Goal: Information Seeking & Learning: Understand process/instructions

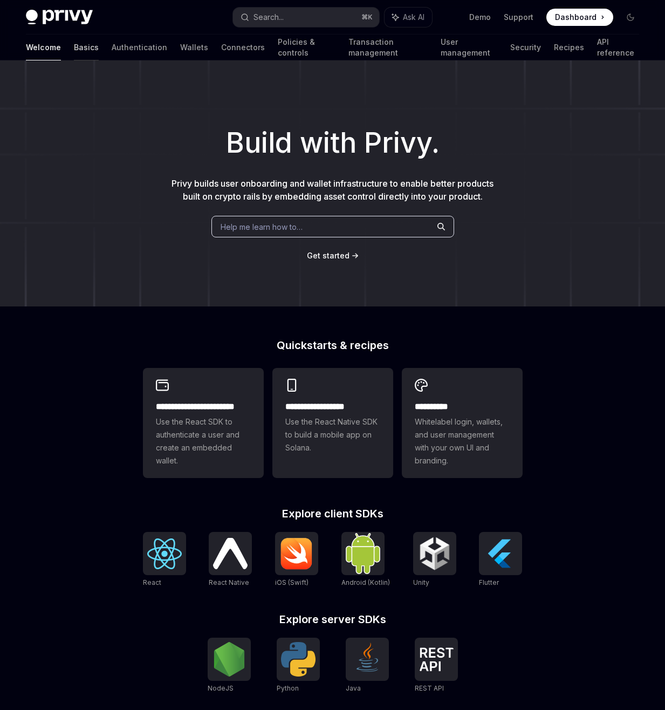
click at [74, 47] on link "Basics" at bounding box center [86, 48] width 25 height 26
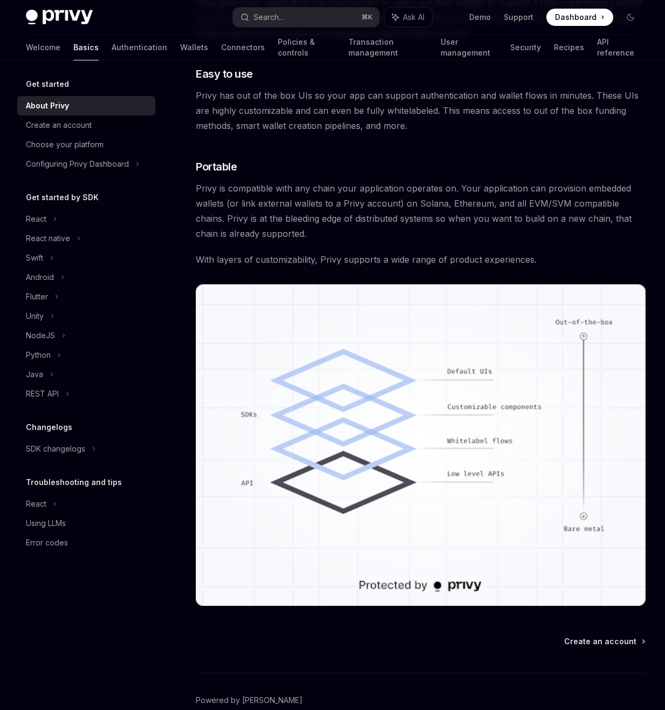
scroll to position [670, 0]
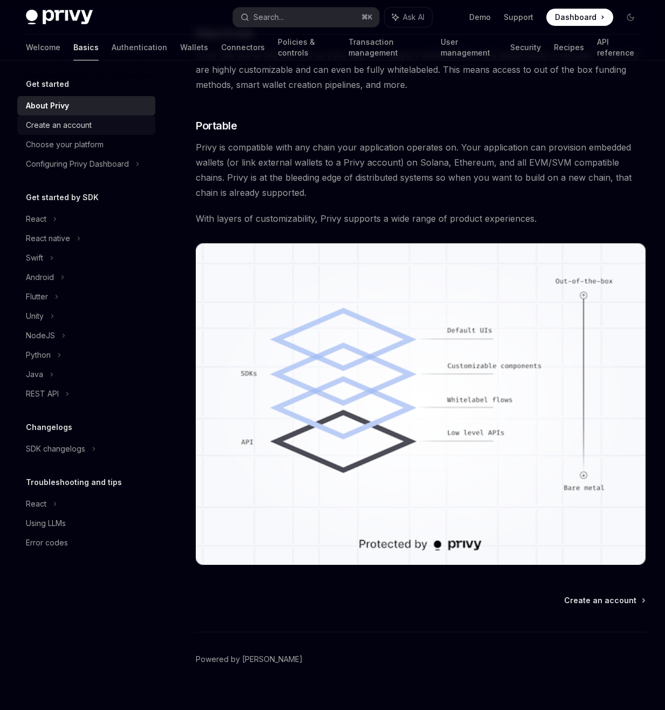
click at [73, 121] on div "Create an account" at bounding box center [59, 125] width 66 height 13
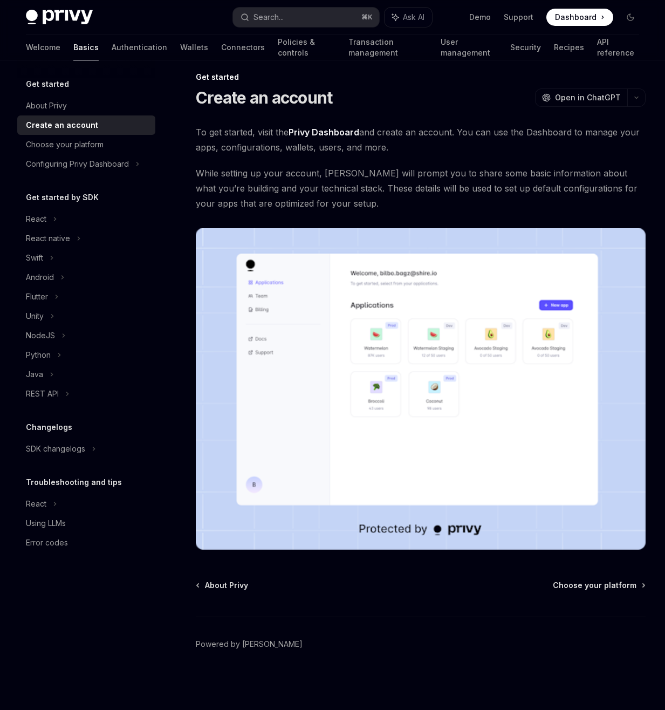
scroll to position [11, 0]
click at [77, 144] on div "Choose your platform" at bounding box center [65, 144] width 78 height 13
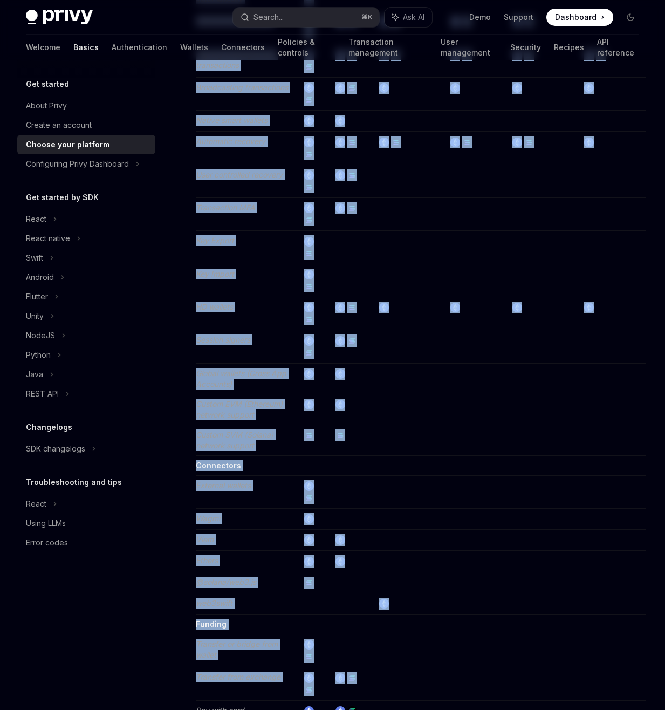
scroll to position [1618, 0]
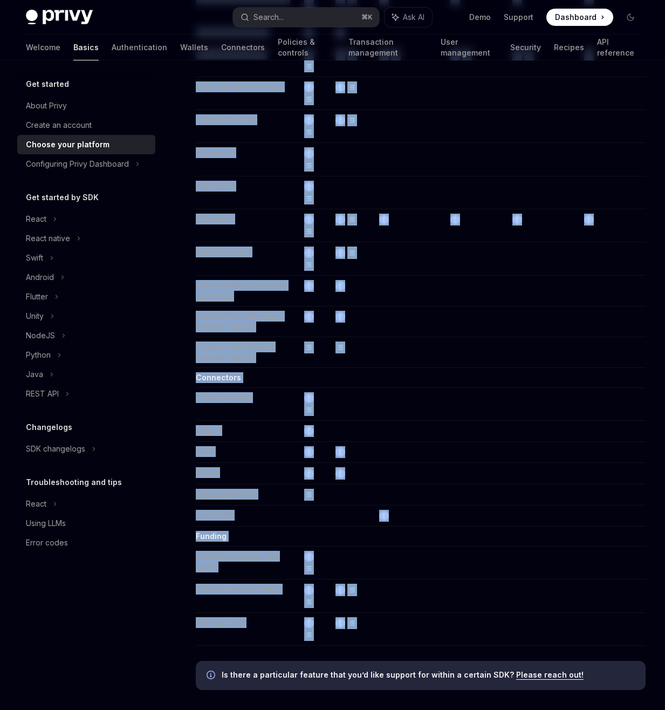
drag, startPoint x: 197, startPoint y: 214, endPoint x: 368, endPoint y: 622, distance: 442.0
copy div "Email ✅ ✅ ✅ ✅ ✅ ✅ SMS ✅ ✅ ✅ ✅ ✅ OAuth ✅ ✅ Google, Apple, Twitter, Discord Googl…"
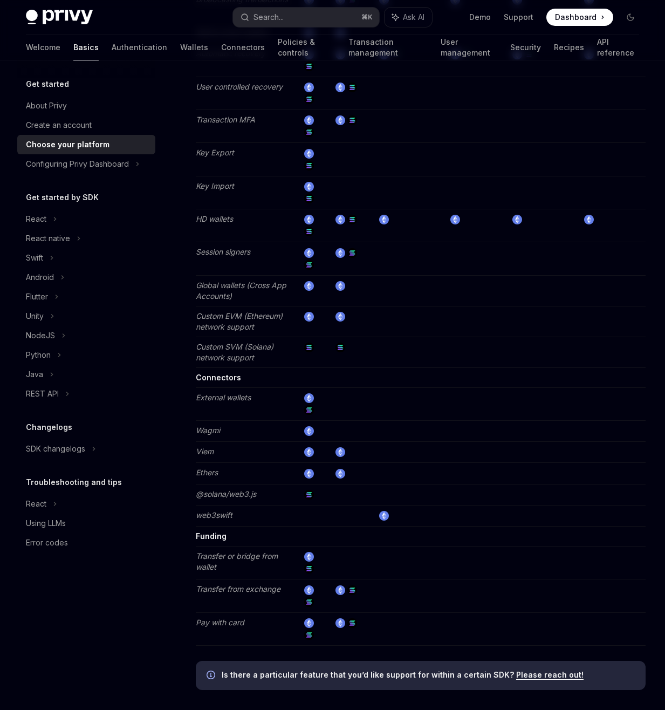
click at [170, 339] on div "Get started About Privy Create an account Choose your platform Configuring Priv…" at bounding box center [94, 385] width 155 height 650
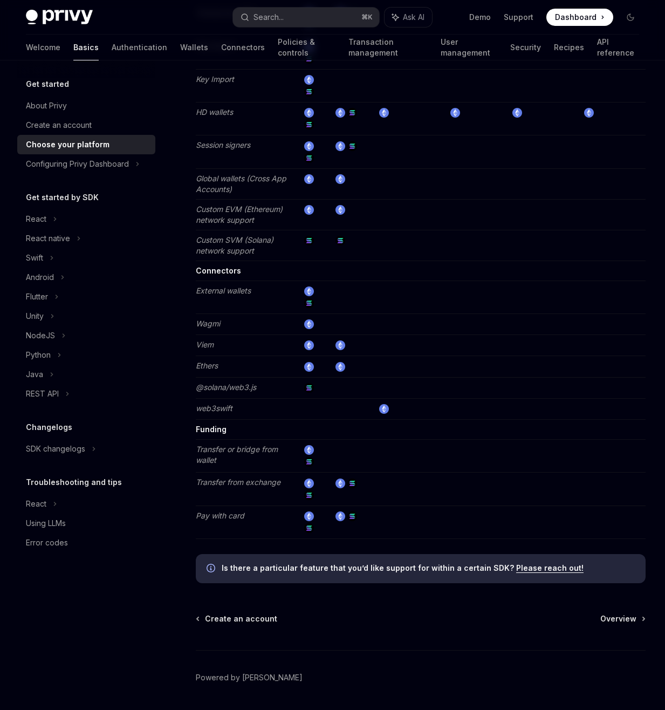
scroll to position [1732, 0]
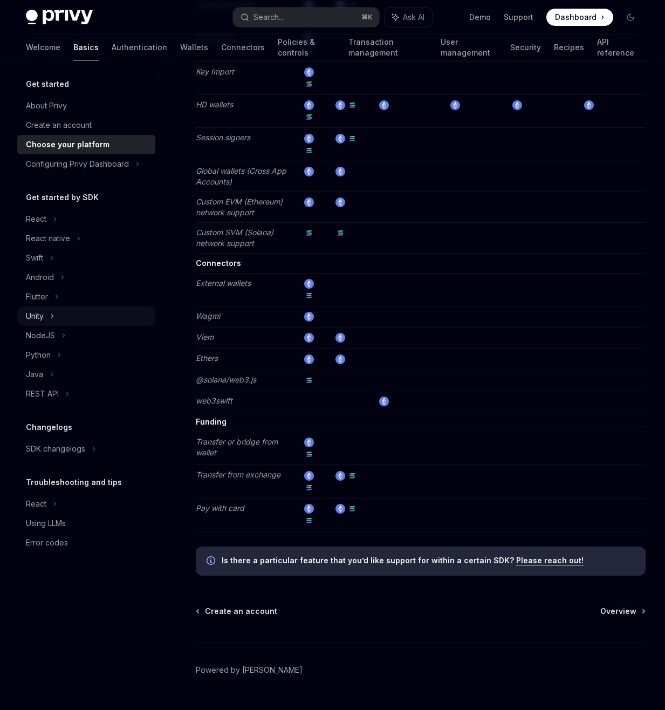
type textarea "*"
